Goal: Communication & Community: Answer question/provide support

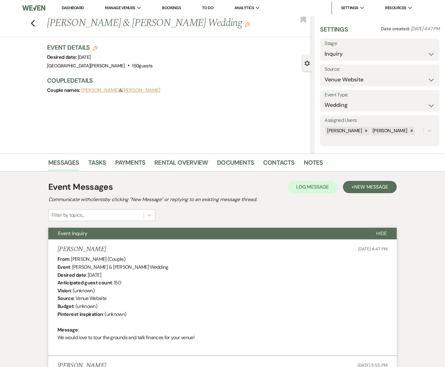
select select "5"
click at [74, 7] on link "Dashboard" at bounding box center [73, 8] width 22 height 6
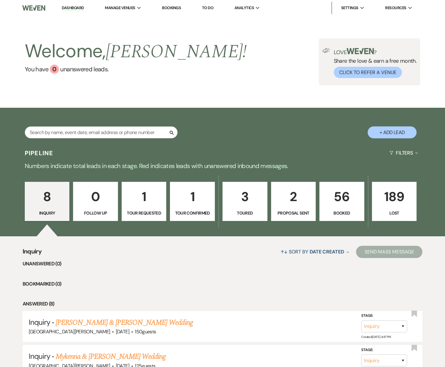
click at [55, 197] on p "8" at bounding box center [47, 196] width 37 height 21
click at [66, 322] on link "[PERSON_NAME] & [PERSON_NAME] Wedding" at bounding box center [124, 322] width 137 height 11
select select "5"
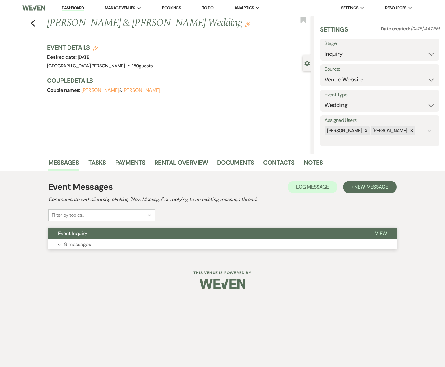
click at [95, 242] on button "Expand 9 messages" at bounding box center [222, 244] width 349 height 10
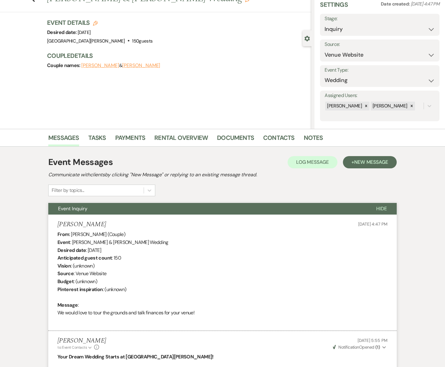
scroll to position [32, 0]
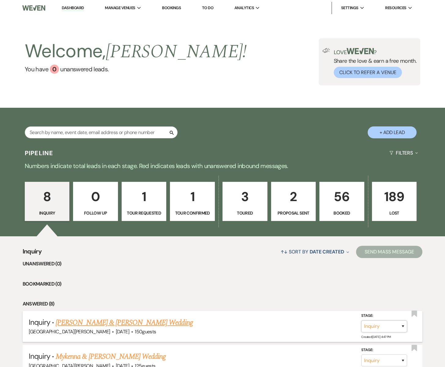
click at [389, 327] on select "Inquiry Follow Up Tour Requested Tour Confirmed Toured Proposal Sent Booked Lost" at bounding box center [385, 326] width 46 height 12
select select "4"
click at [362, 320] on select "Inquiry Follow Up Tour Requested Tour Confirmed Toured Proposal Sent Booked Lost" at bounding box center [385, 326] width 46 height 12
click at [393, 327] on button "Save" at bounding box center [395, 326] width 31 height 12
click at [344, 213] on p "Booked" at bounding box center [342, 213] width 37 height 7
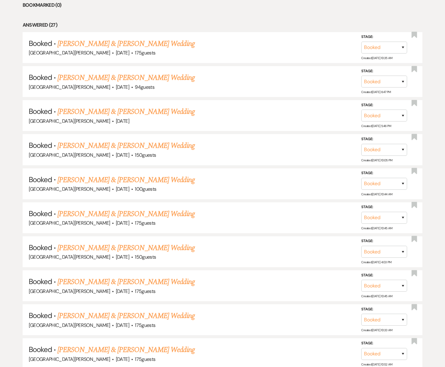
scroll to position [284, 0]
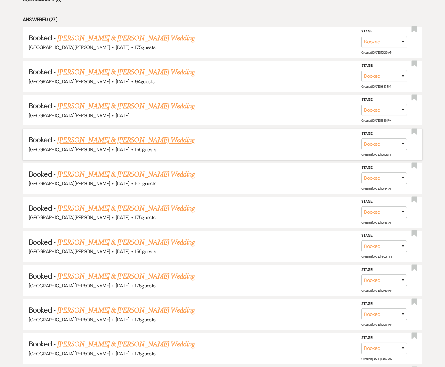
click at [105, 140] on link "[PERSON_NAME] & [PERSON_NAME] Wedding" at bounding box center [126, 140] width 137 height 11
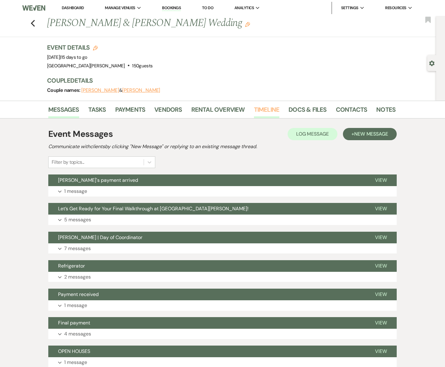
click at [264, 108] on link "Timeline" at bounding box center [267, 111] width 26 height 13
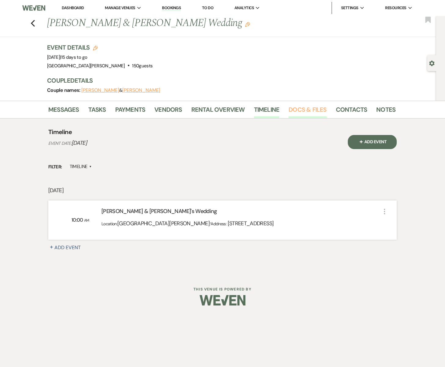
click at [296, 111] on link "Docs & Files" at bounding box center [308, 111] width 38 height 13
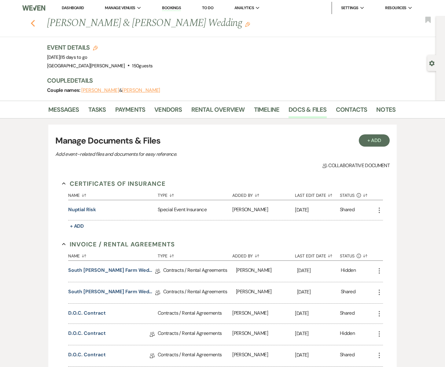
click at [32, 24] on use "button" at bounding box center [33, 23] width 4 height 7
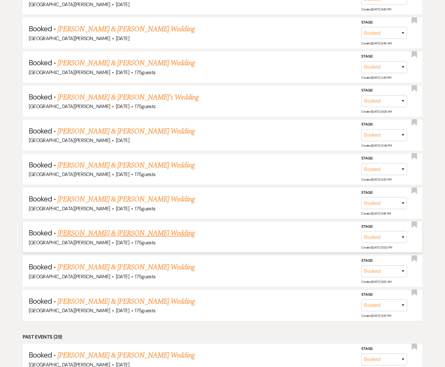
scroll to position [908, 0]
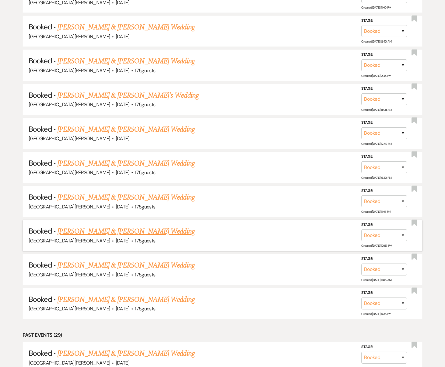
click at [151, 229] on link "[PERSON_NAME] & [PERSON_NAME] Wedding" at bounding box center [126, 231] width 137 height 11
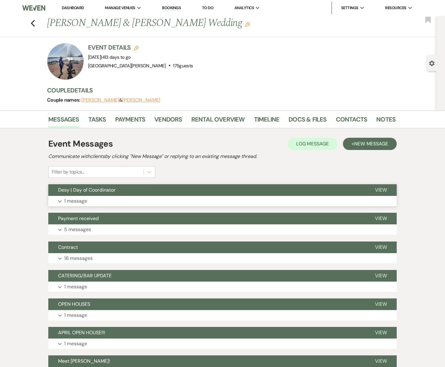
click at [150, 194] on button "Desy | Day of Coordinator" at bounding box center [206, 190] width 317 height 12
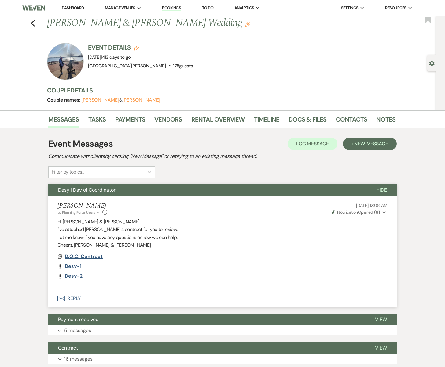
click at [91, 256] on span "D.O.C. Contract" at bounding box center [84, 256] width 38 height 6
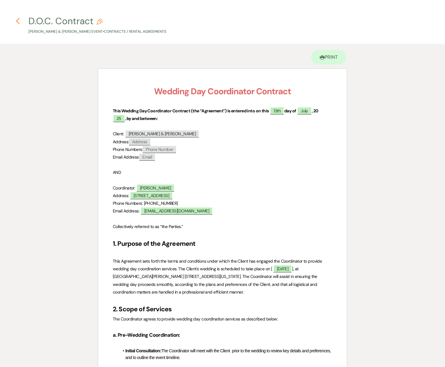
click at [18, 19] on use "button" at bounding box center [18, 21] width 4 height 7
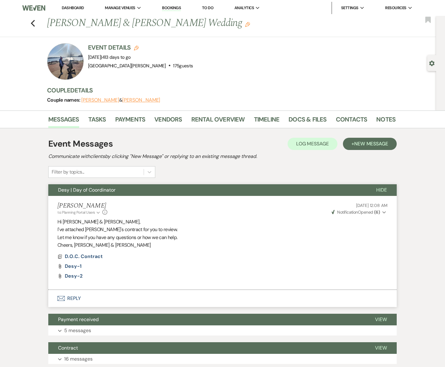
click at [62, 298] on icon "Envelope" at bounding box center [61, 298] width 7 height 5
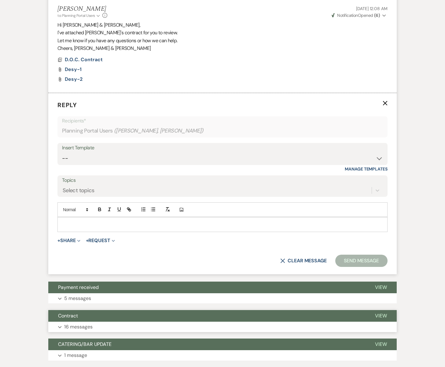
scroll to position [197, 0]
drag, startPoint x: 64, startPoint y: 225, endPoint x: 69, endPoint y: 225, distance: 4.6
click at [64, 225] on p at bounding box center [222, 224] width 321 height 7
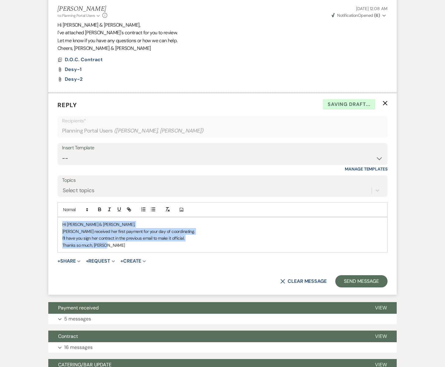
drag, startPoint x: 62, startPoint y: 222, endPoint x: 116, endPoint y: 248, distance: 59.9
click at [116, 248] on div "Hi [PERSON_NAME] & [PERSON_NAME], [PERSON_NAME] received her first payment for …" at bounding box center [223, 234] width 330 height 35
copy div "Hi [PERSON_NAME] & [PERSON_NAME], [PERSON_NAME] received her first payment for …"
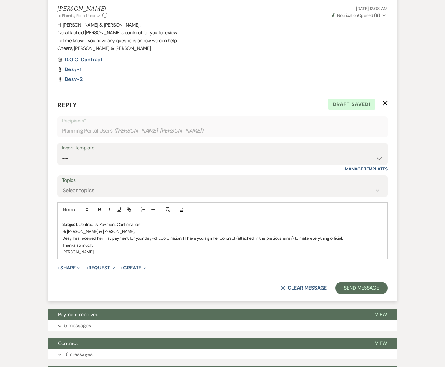
drag, startPoint x: 144, startPoint y: 225, endPoint x: 61, endPoint y: 225, distance: 83.2
click at [61, 225] on div "Subject: Contract & Payment Confirmation Hi [PERSON_NAME] & [PERSON_NAME], [PER…" at bounding box center [223, 238] width 330 height 42
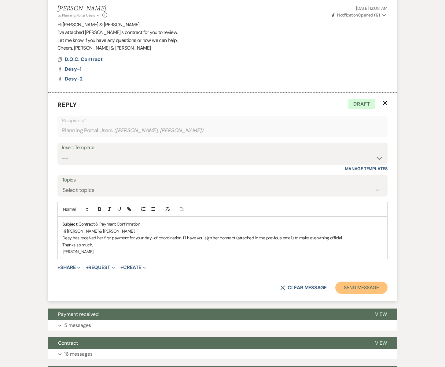
click at [354, 291] on button "Send Message" at bounding box center [362, 287] width 52 height 12
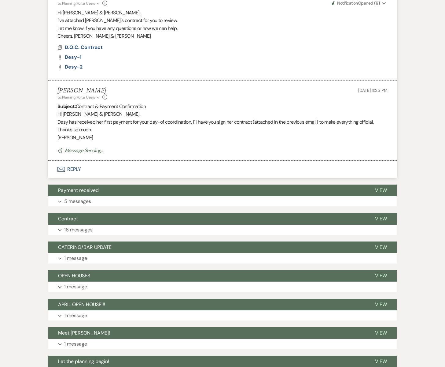
scroll to position [0, 0]
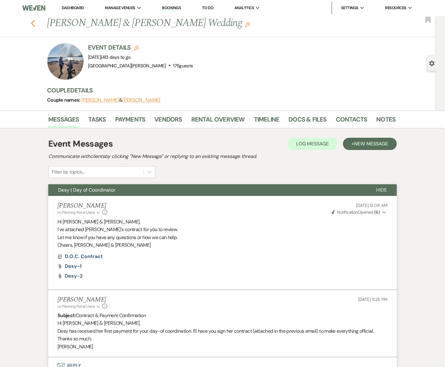
click at [34, 22] on icon "Previous" at bounding box center [33, 23] width 5 height 7
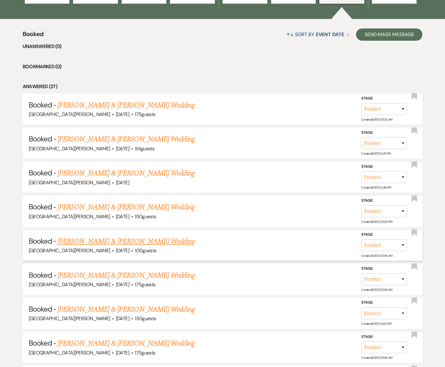
scroll to position [228, 0]
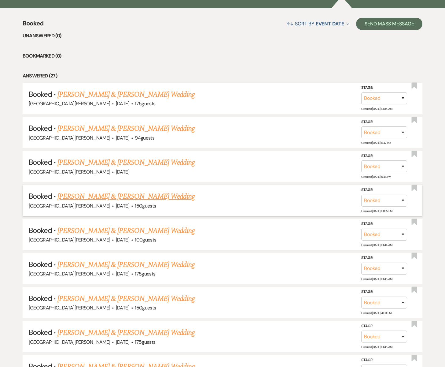
click at [101, 197] on link "[PERSON_NAME] & [PERSON_NAME] Wedding" at bounding box center [126, 196] width 137 height 11
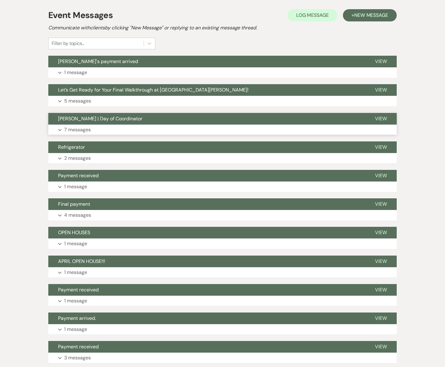
scroll to position [30, 0]
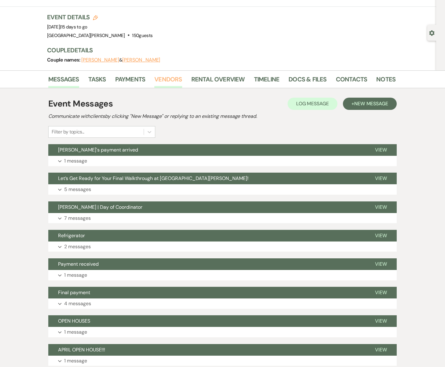
click at [170, 80] on link "Vendors" at bounding box center [169, 80] width 28 height 13
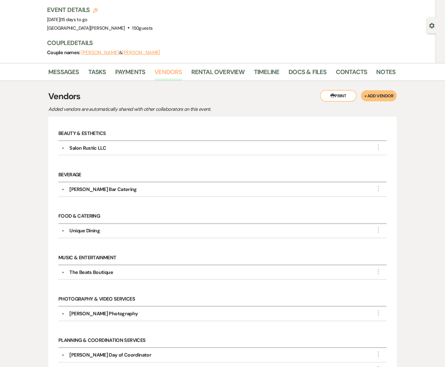
scroll to position [37, 0]
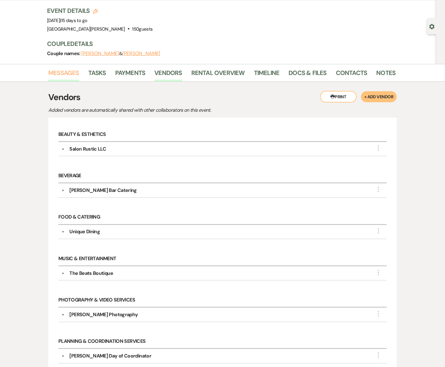
click at [70, 73] on link "Messages" at bounding box center [63, 74] width 31 height 13
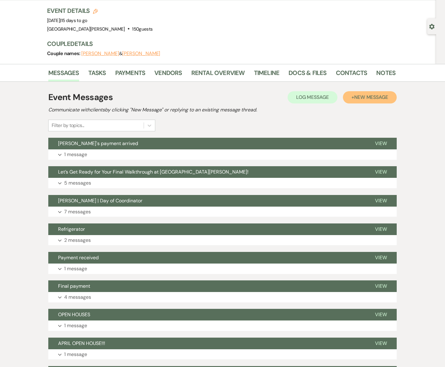
click at [360, 96] on span "New Message" at bounding box center [372, 97] width 34 height 6
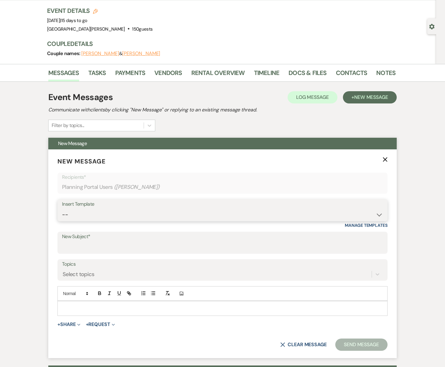
click at [79, 210] on select "-- Subject: So Great to Meet You at [GEOGRAPHIC_DATA][PERSON_NAME]! Subject: 🎉 …" at bounding box center [222, 215] width 321 height 12
click at [70, 244] on input "New Subject*" at bounding box center [222, 247] width 321 height 12
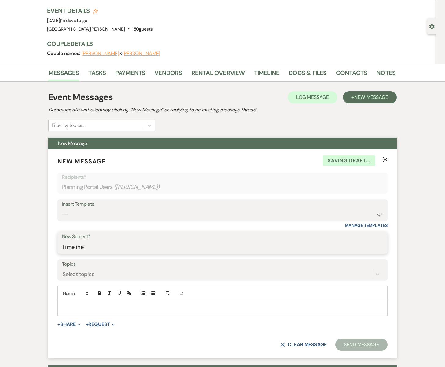
type input "Timeline"
click at [72, 311] on p at bounding box center [222, 308] width 321 height 7
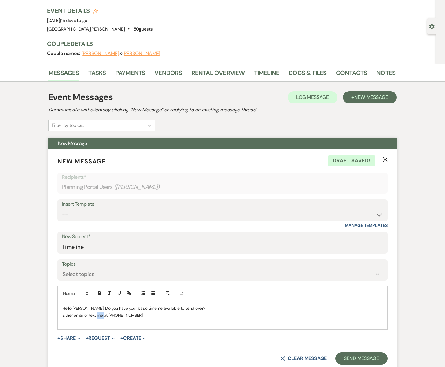
drag, startPoint x: 104, startPoint y: 315, endPoint x: 98, endPoint y: 315, distance: 6.1
click at [98, 315] on p "Either email or text me at [PHONE_NUMBER]" at bounding box center [222, 315] width 321 height 7
click at [132, 315] on p "Either email or text at [PHONE_NUMBER]" at bounding box center [222, 315] width 321 height 7
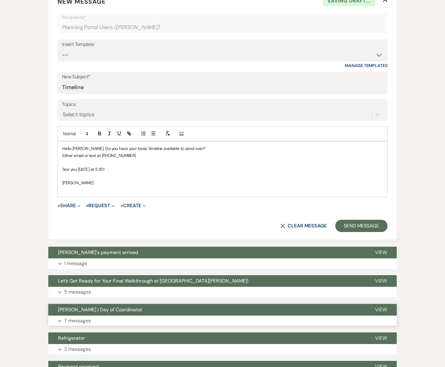
scroll to position [207, 0]
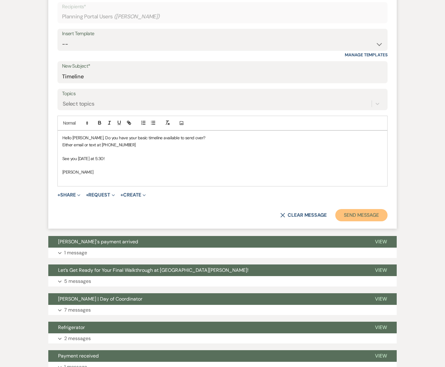
click at [353, 216] on button "Send Message" at bounding box center [362, 215] width 52 height 12
